Goal: Find specific page/section: Find specific page/section

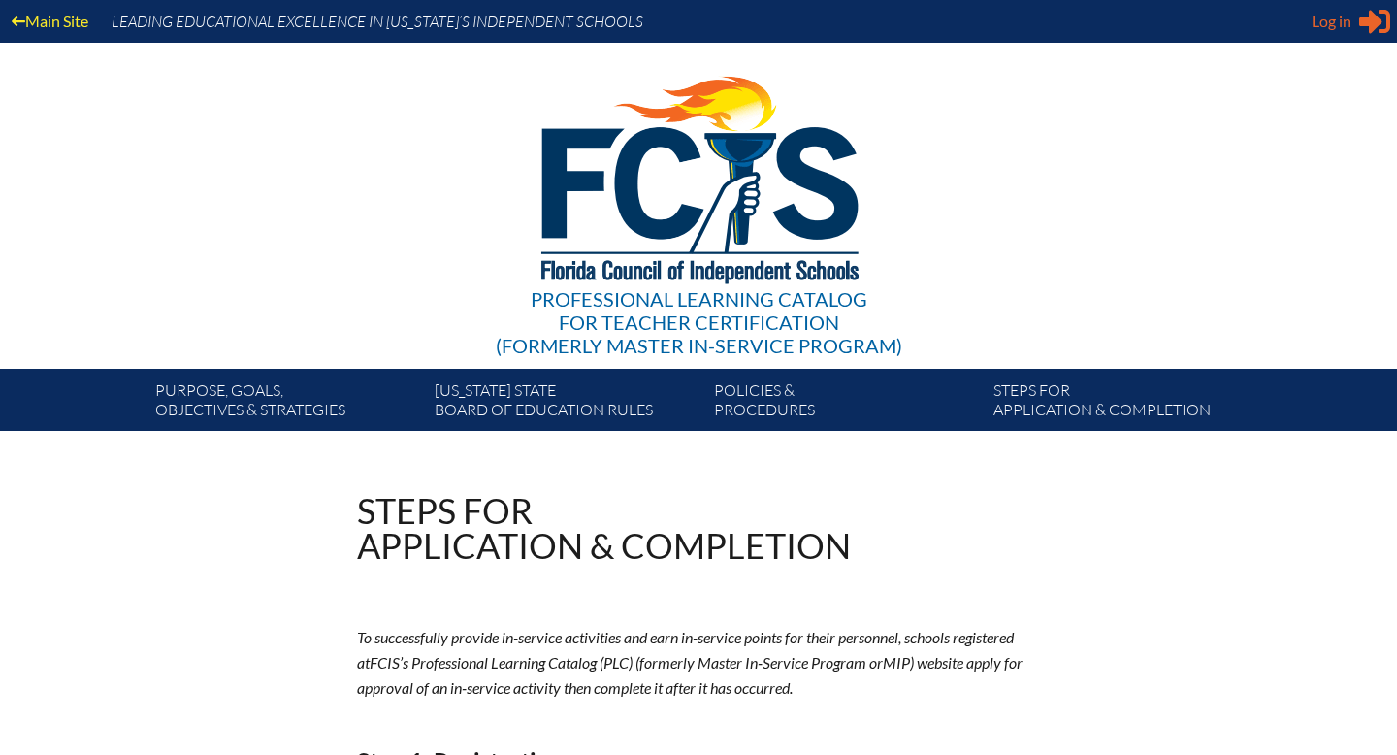
click at [1324, 26] on span "Log in" at bounding box center [1331, 21] width 40 height 23
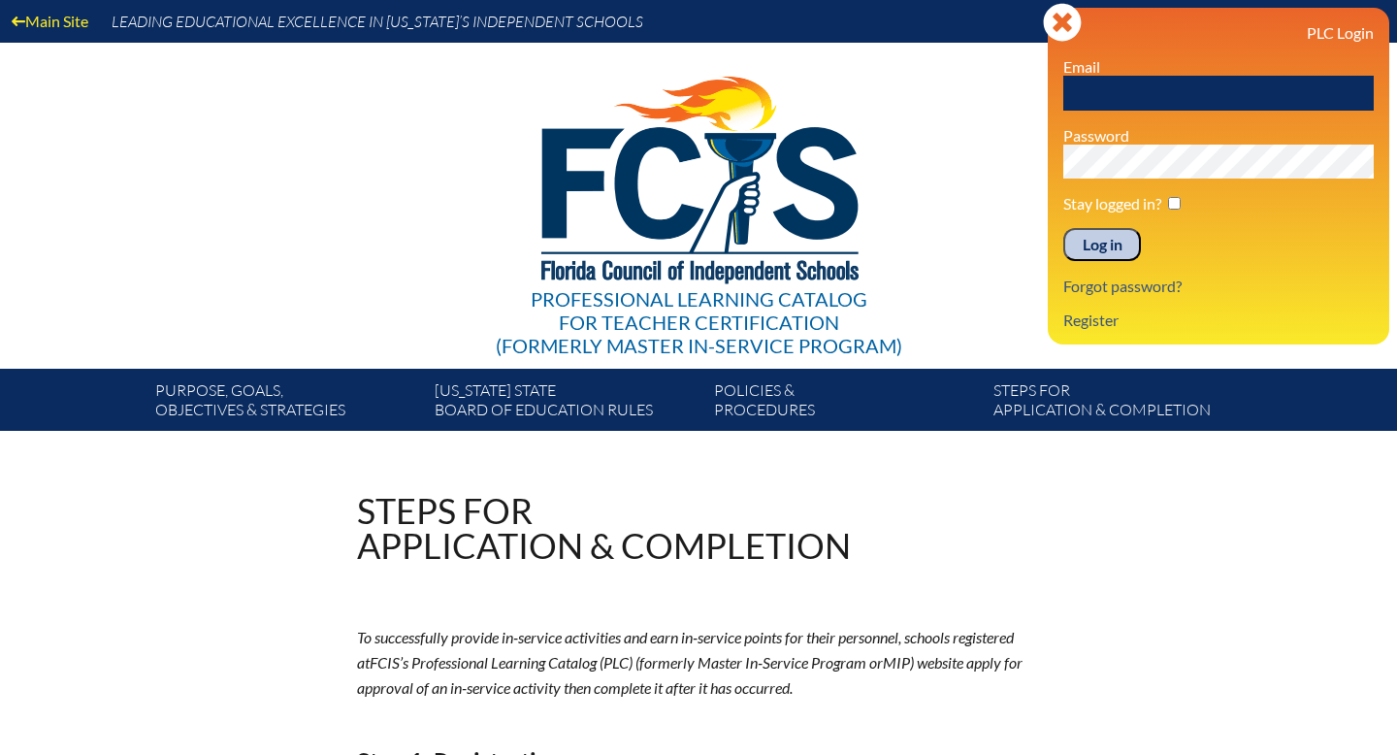
click at [1164, 92] on input "text" at bounding box center [1218, 93] width 310 height 35
type input "[EMAIL_ADDRESS][DOMAIN_NAME]"
click at [1093, 246] on input "Log in" at bounding box center [1102, 244] width 78 height 33
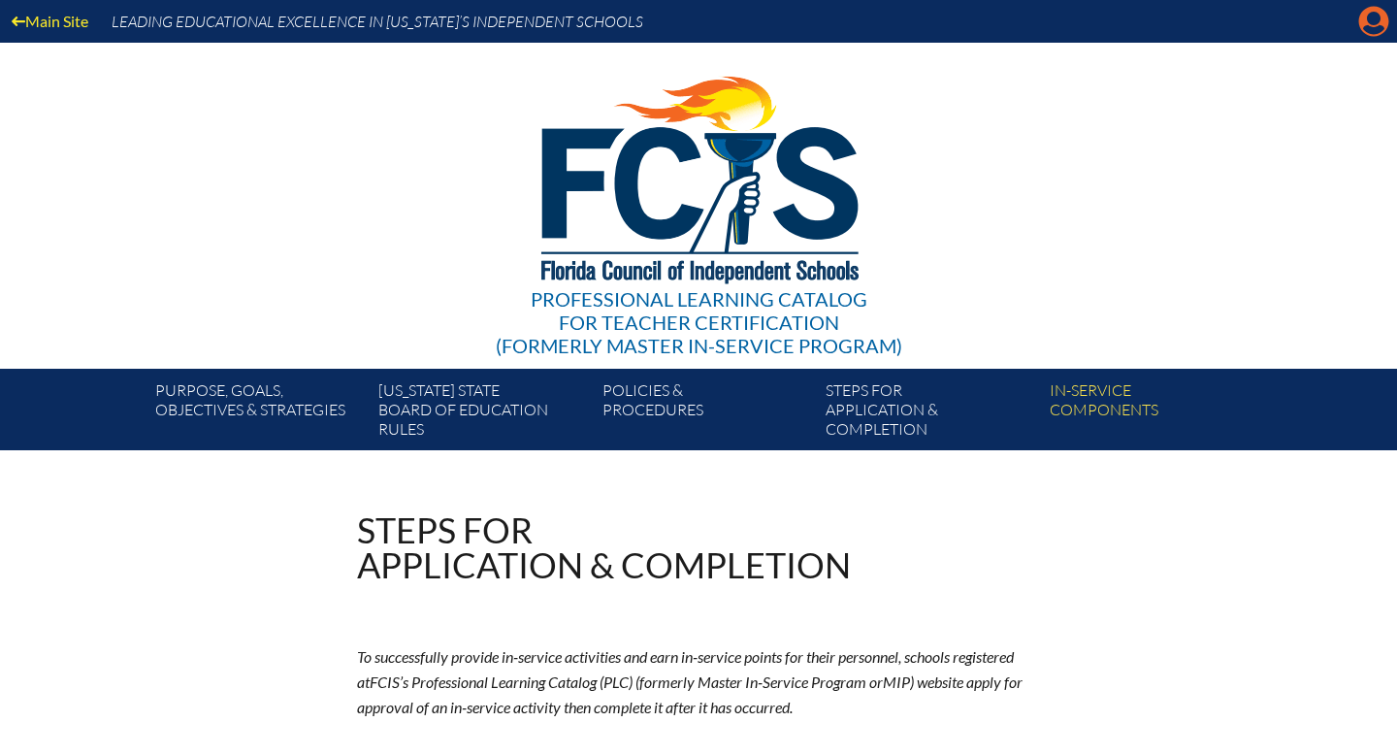
click at [1366, 23] on icon at bounding box center [1374, 22] width 30 height 30
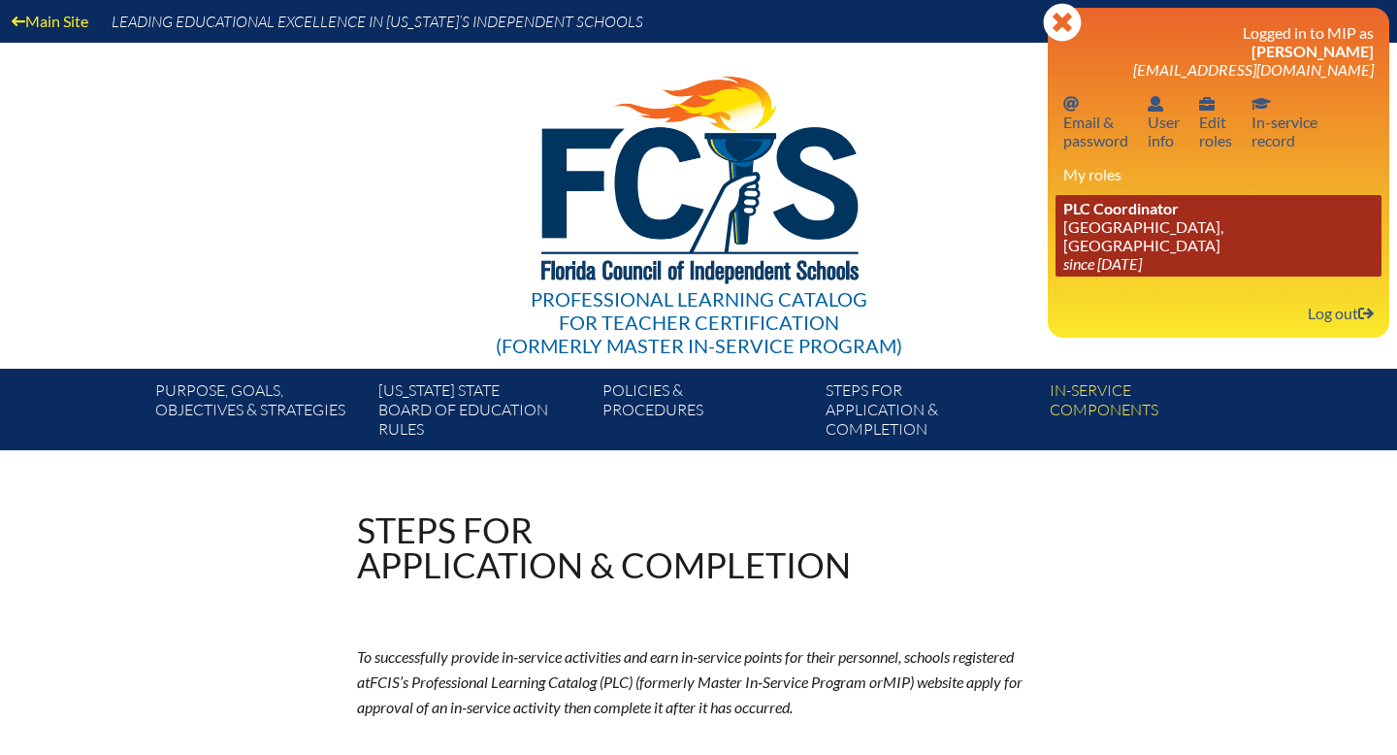
click at [1196, 225] on link "PLC Coordinator St. Mark’s Episcopal Academy, Cocoa since 2024 Jul 1" at bounding box center [1218, 235] width 326 height 81
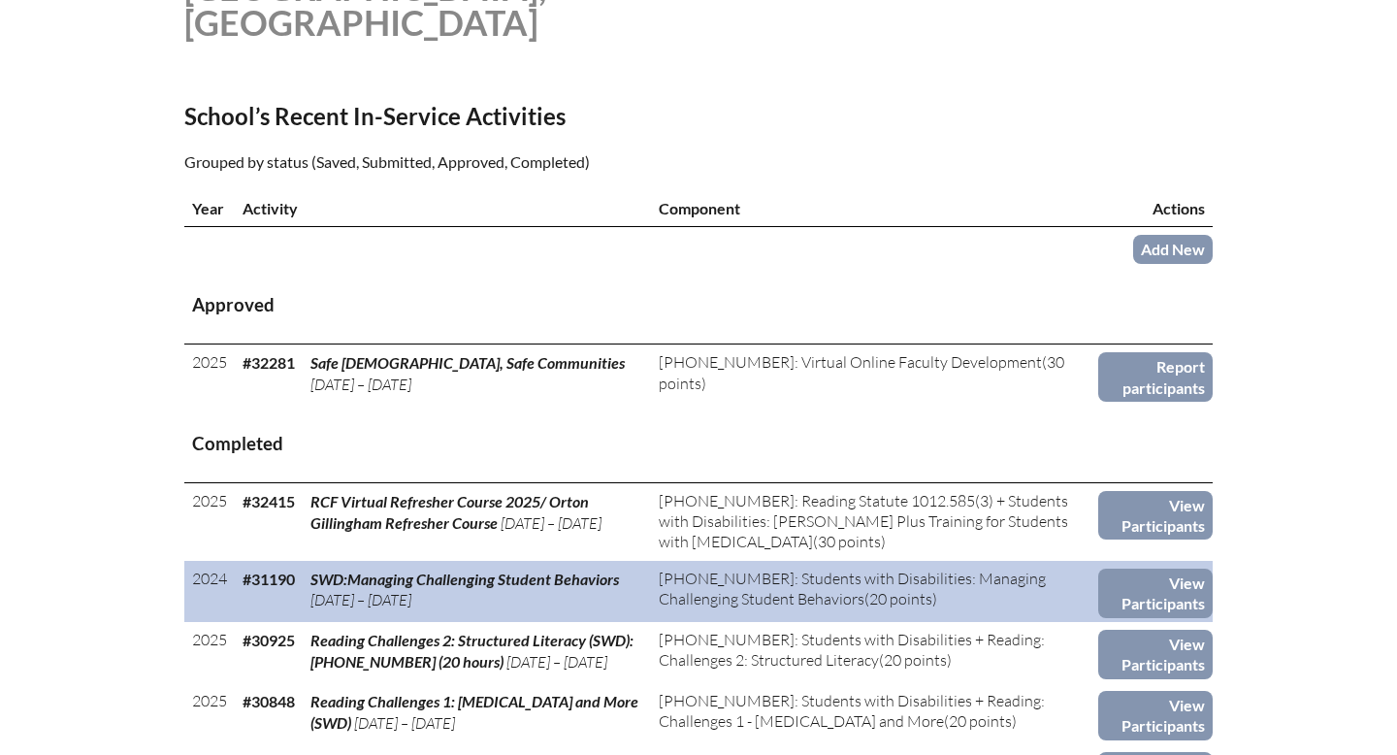
scroll to position [592, 0]
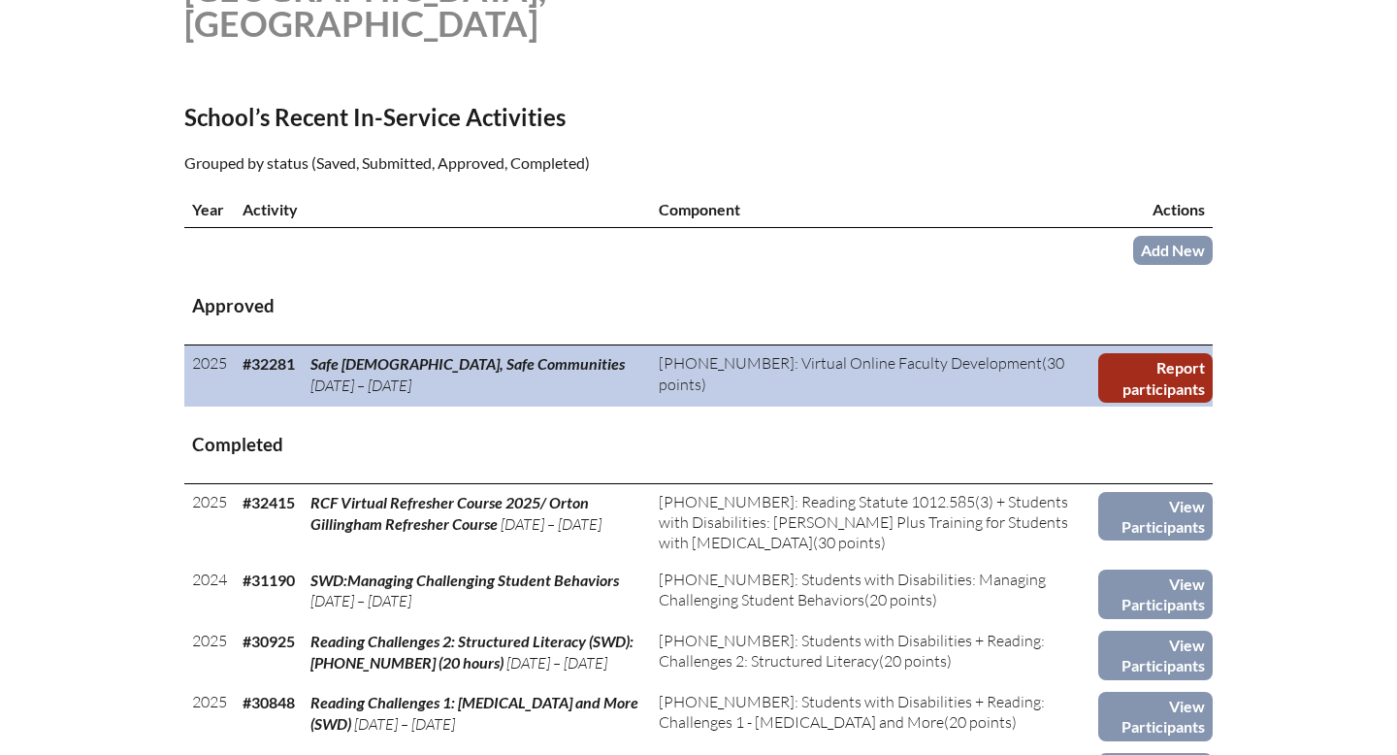
click at [1182, 365] on link "Report participants" at bounding box center [1155, 377] width 114 height 49
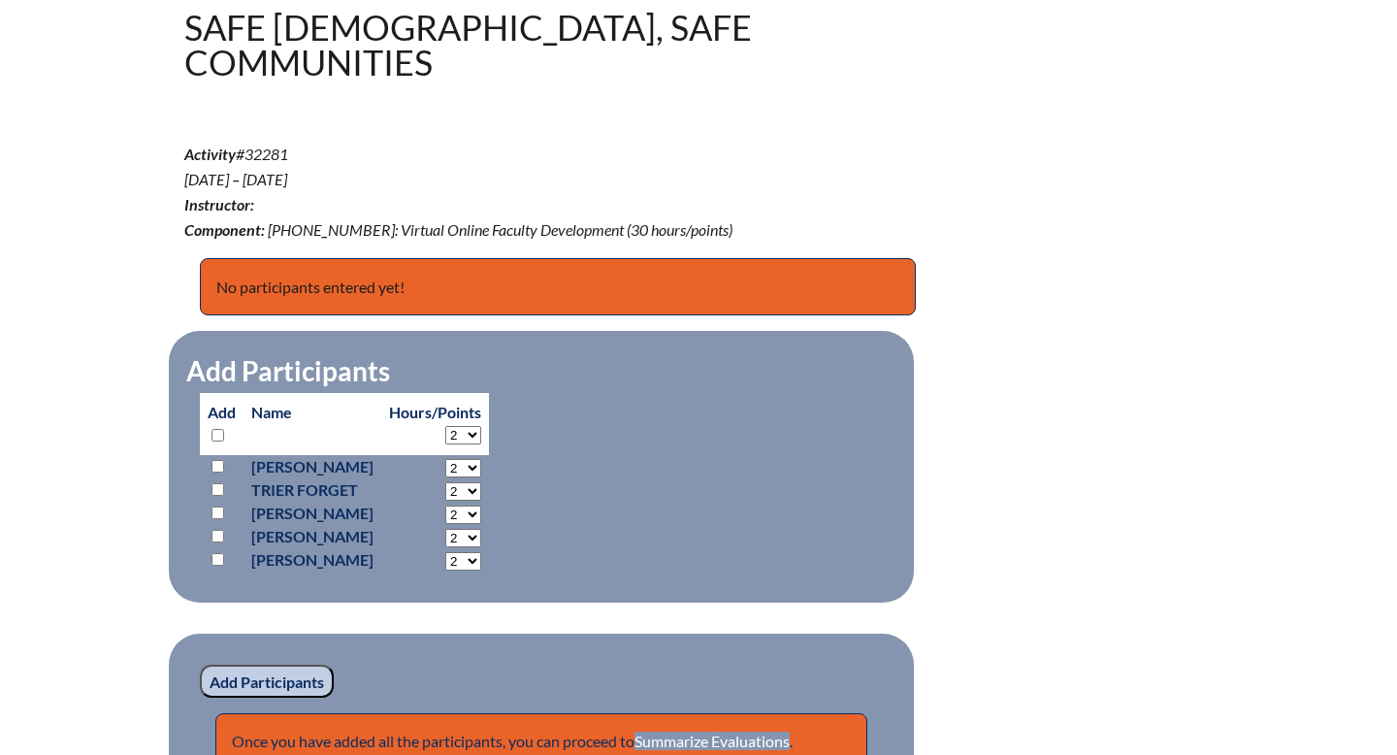
scroll to position [602, 0]
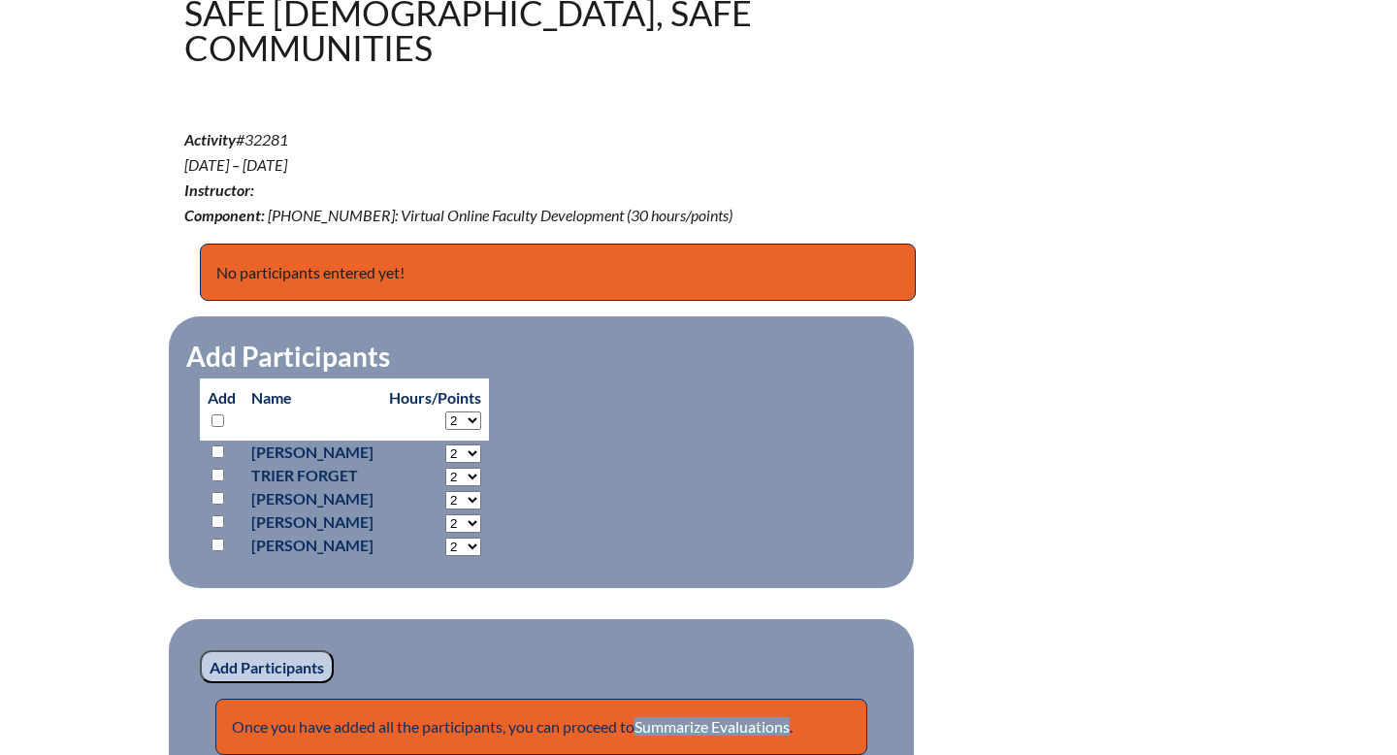
click at [1001, 395] on div "--687c0b0f65c6b5.31716406 In-service Activity Participants Safe Church, Safe Co…" at bounding box center [698, 348] width 1028 height 876
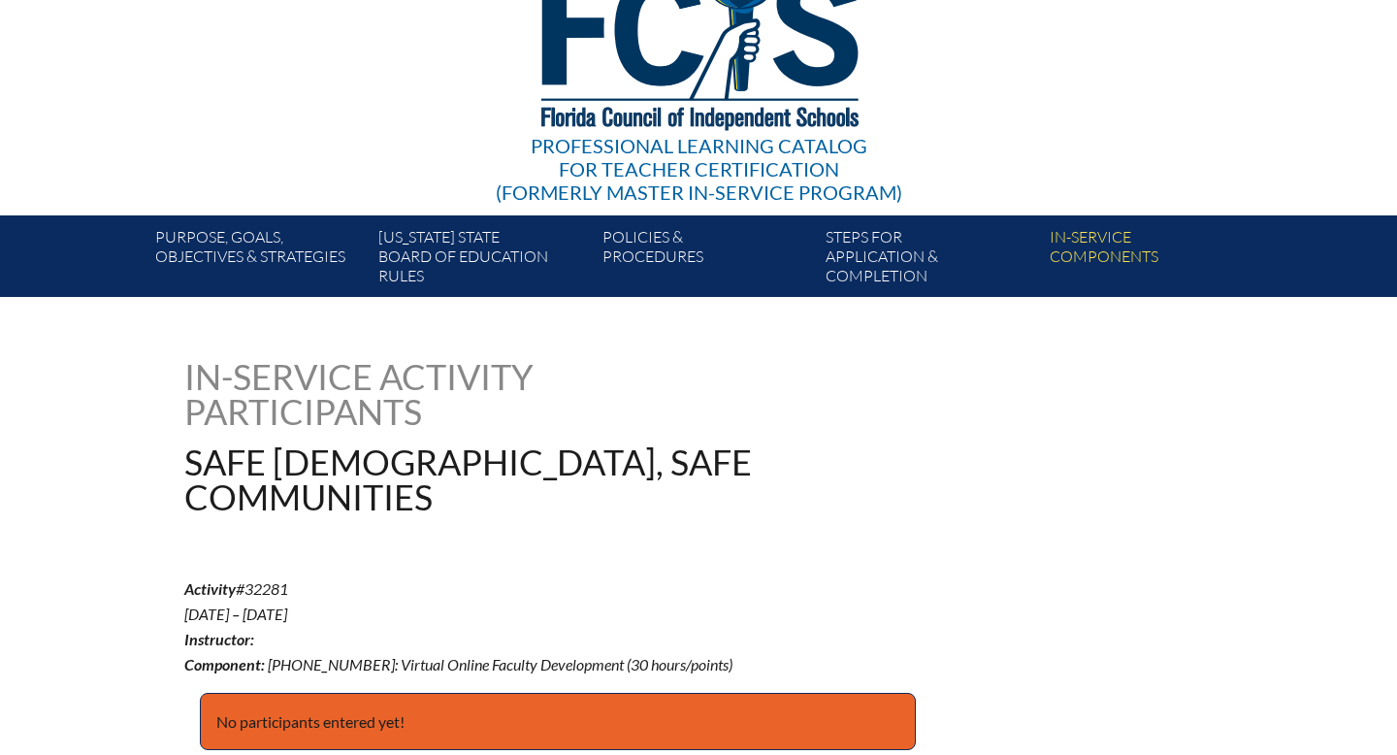
scroll to position [0, 0]
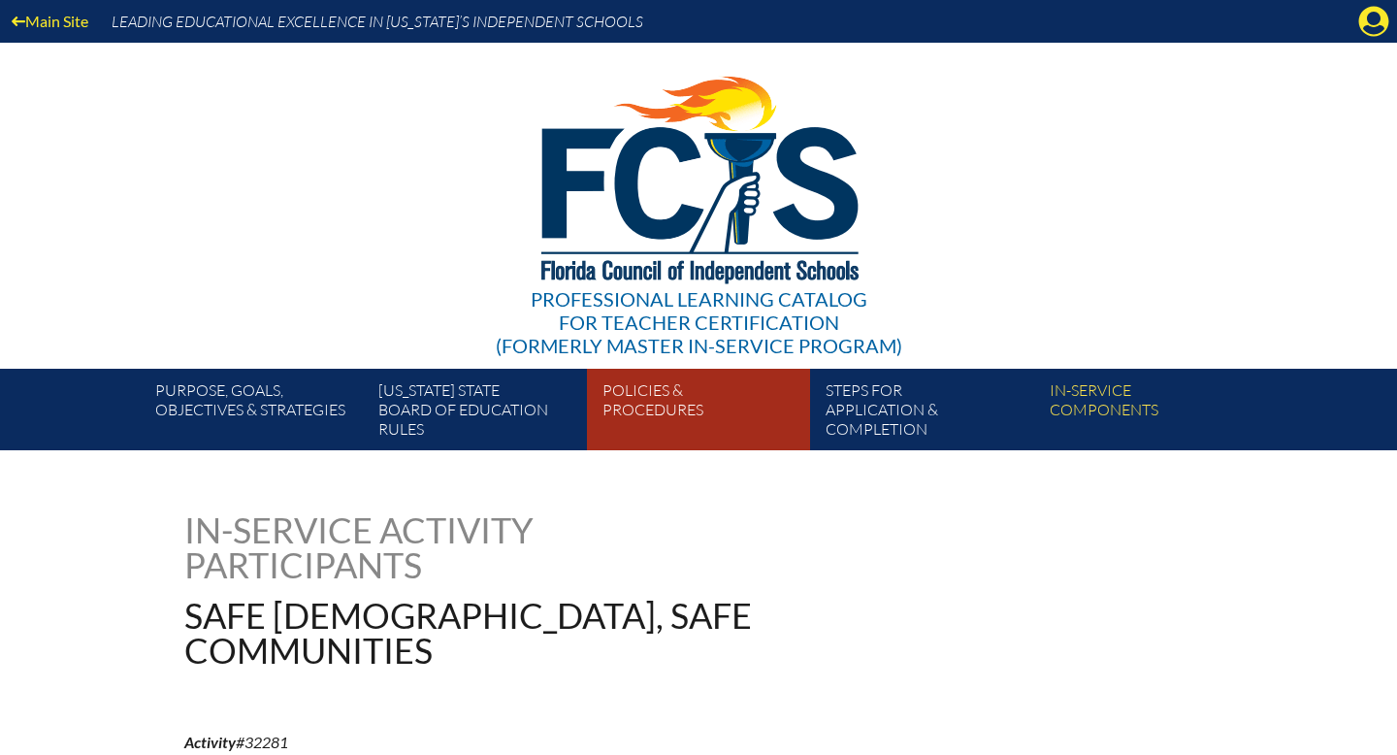
click at [650, 404] on link "Policies & Procedures" at bounding box center [706, 413] width 223 height 74
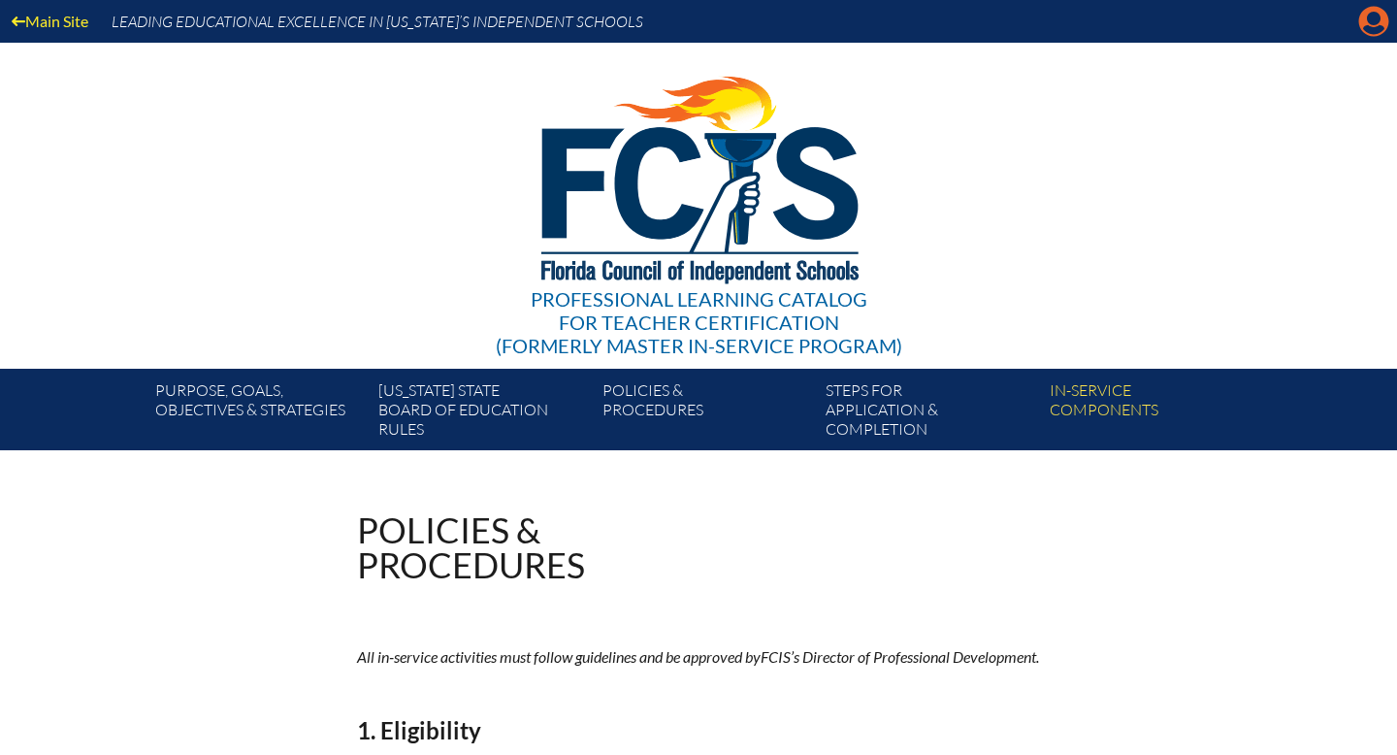
click at [1364, 21] on icon at bounding box center [1374, 22] width 30 height 30
